Goal: Find contact information: Find contact information

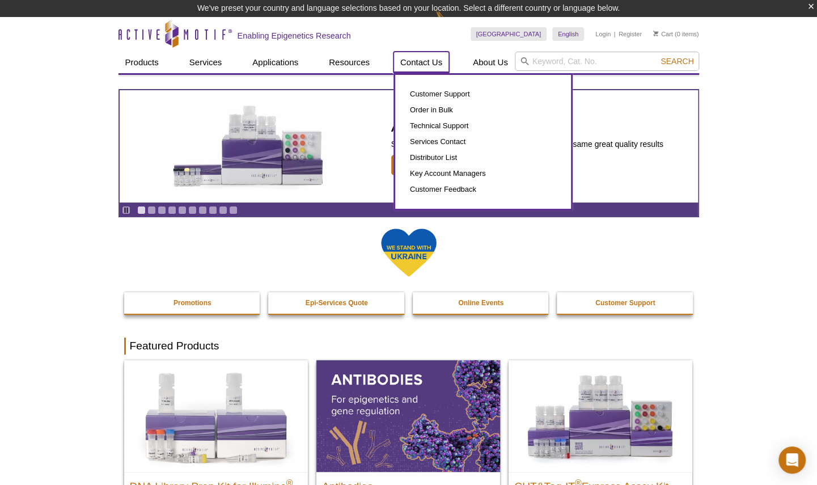
click at [420, 62] on link "Contact Us" at bounding box center [421, 63] width 56 height 22
click at [424, 56] on link "Contact Us" at bounding box center [421, 63] width 56 height 22
